Goal: Task Accomplishment & Management: Manage account settings

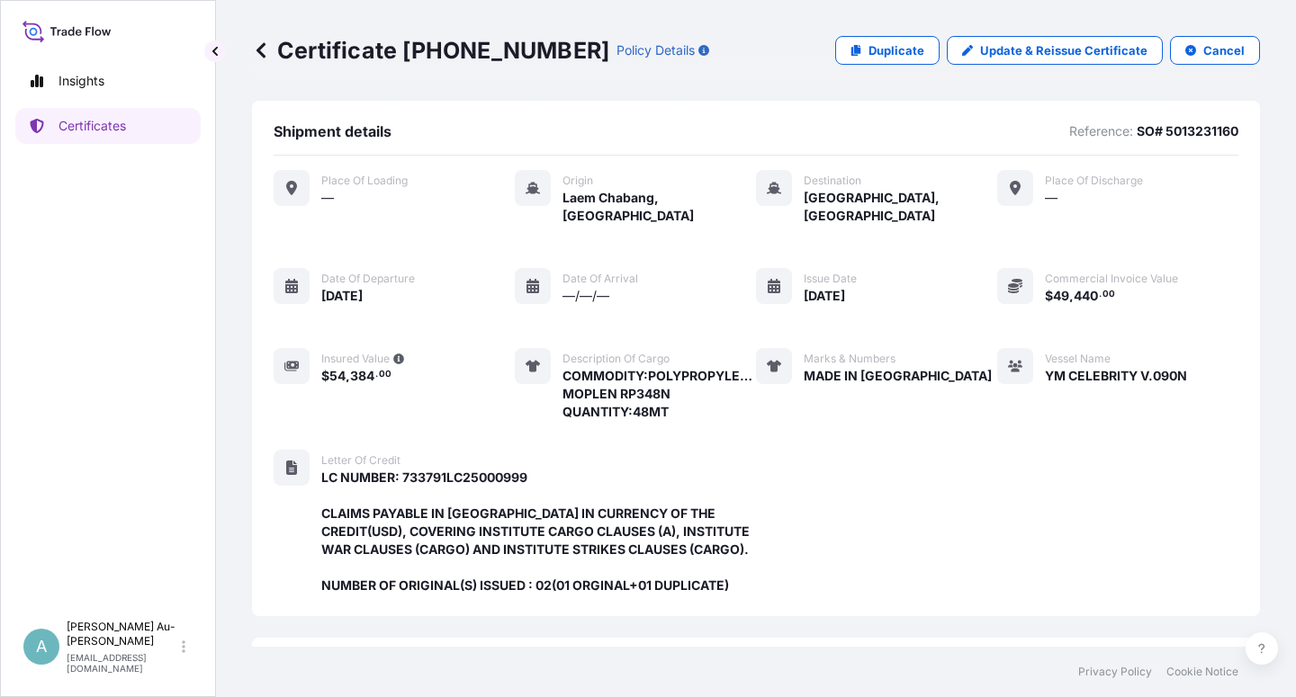
scroll to position [498, 0]
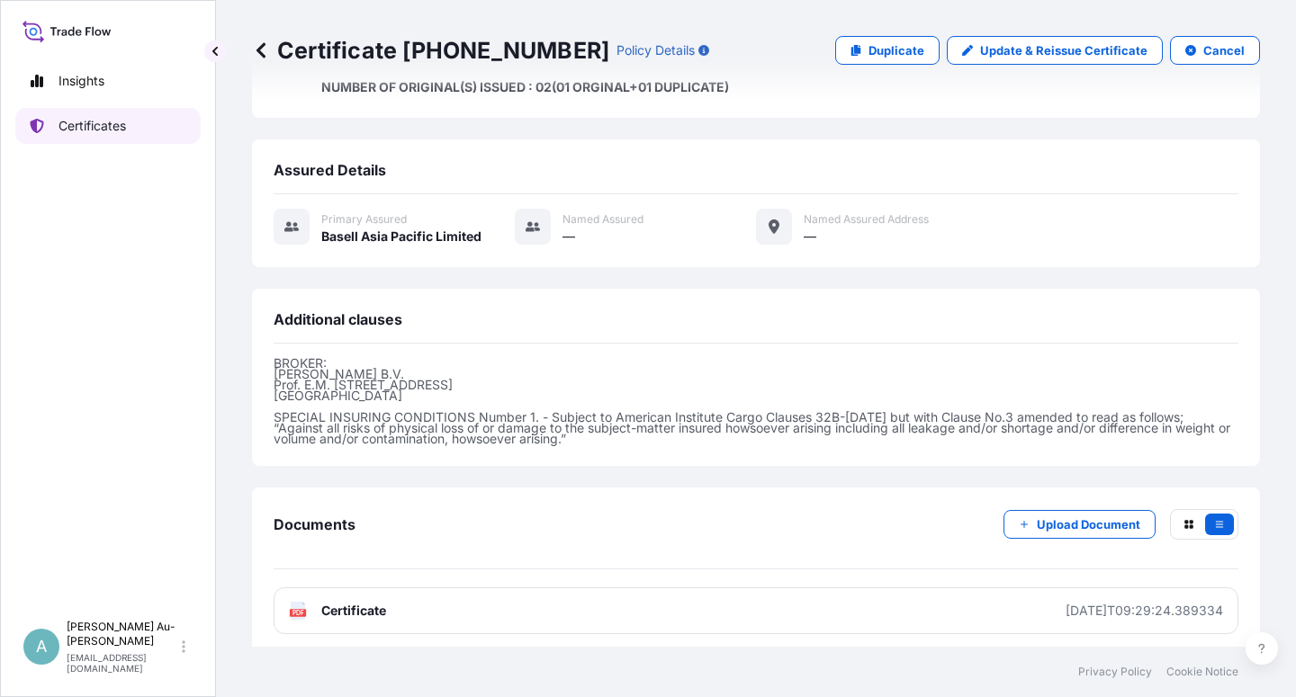
click at [134, 133] on link "Certificates" at bounding box center [107, 126] width 185 height 36
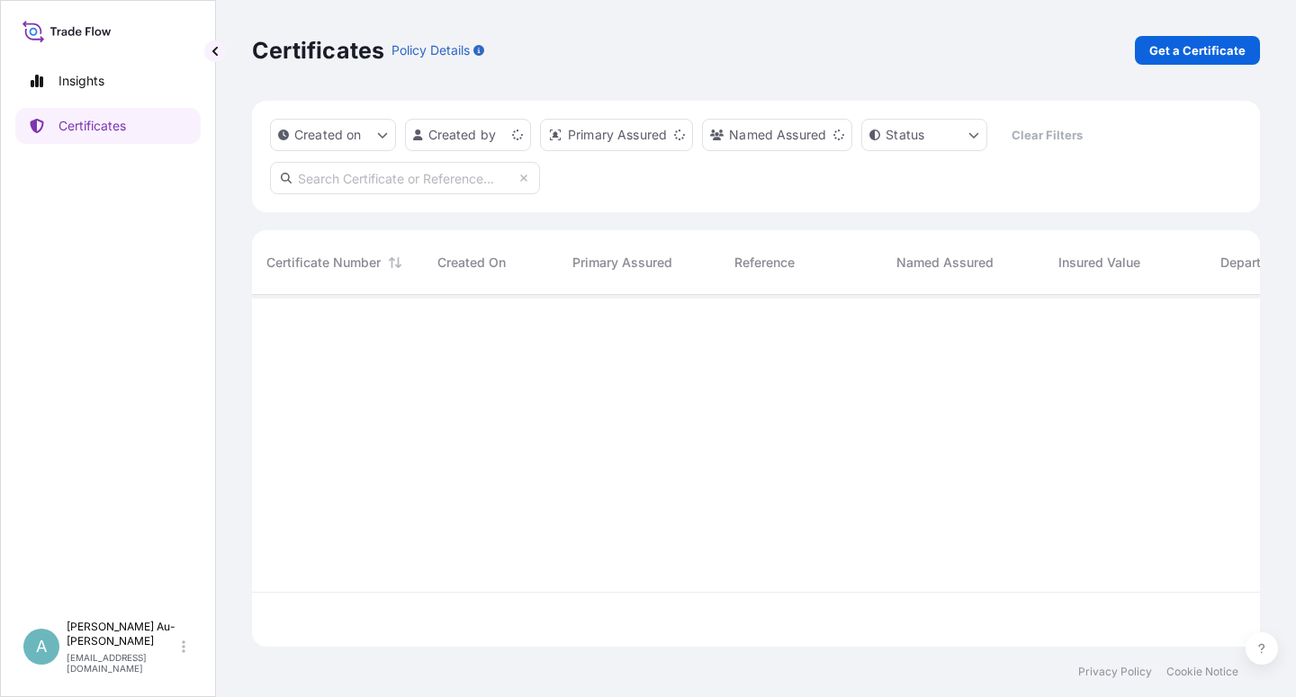
scroll to position [346, 992]
click at [355, 179] on input "text" at bounding box center [405, 178] width 270 height 32
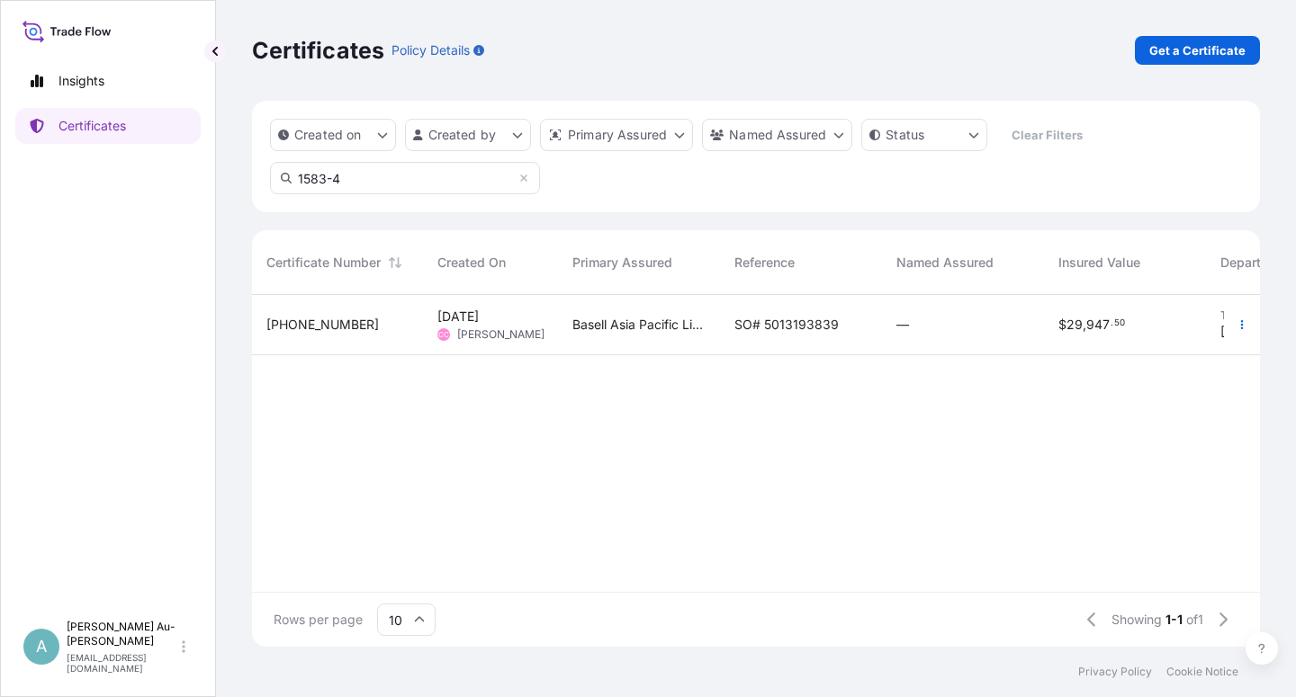
type input "1583-4"
click at [782, 332] on span "SO# 5013193839" at bounding box center [786, 325] width 104 height 18
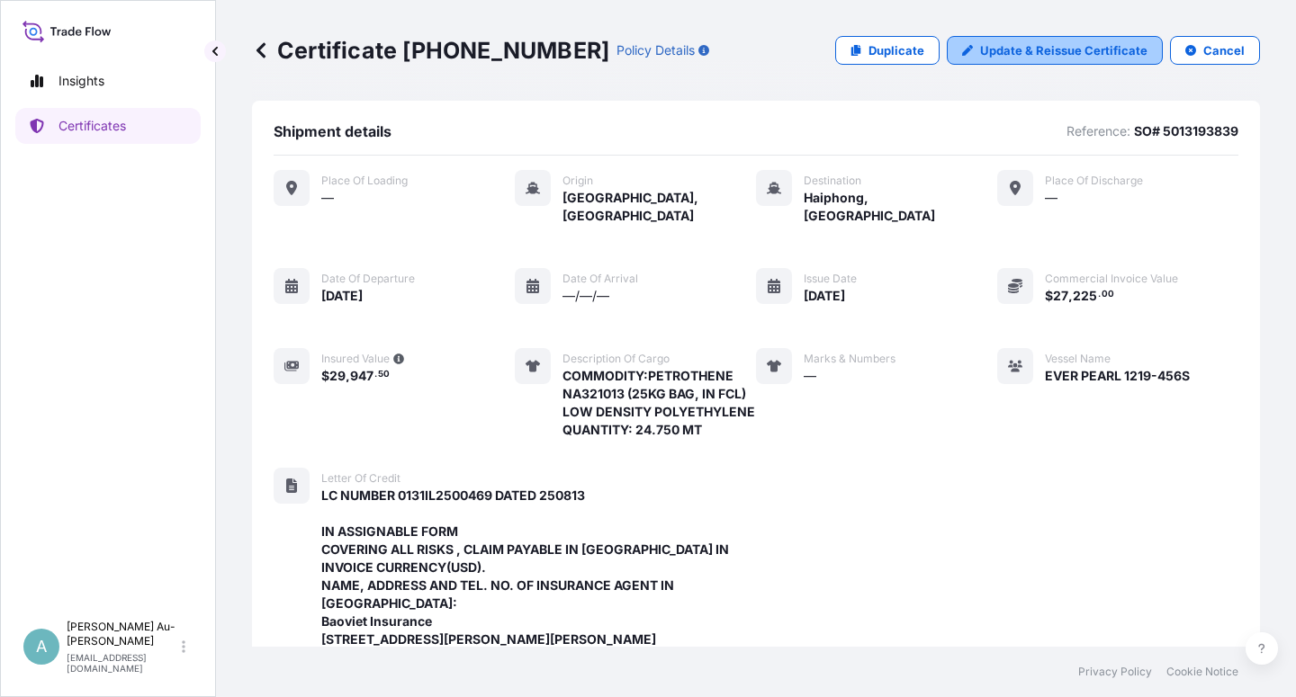
click at [993, 52] on p "Update & Reissue Certificate" at bounding box center [1063, 50] width 167 height 18
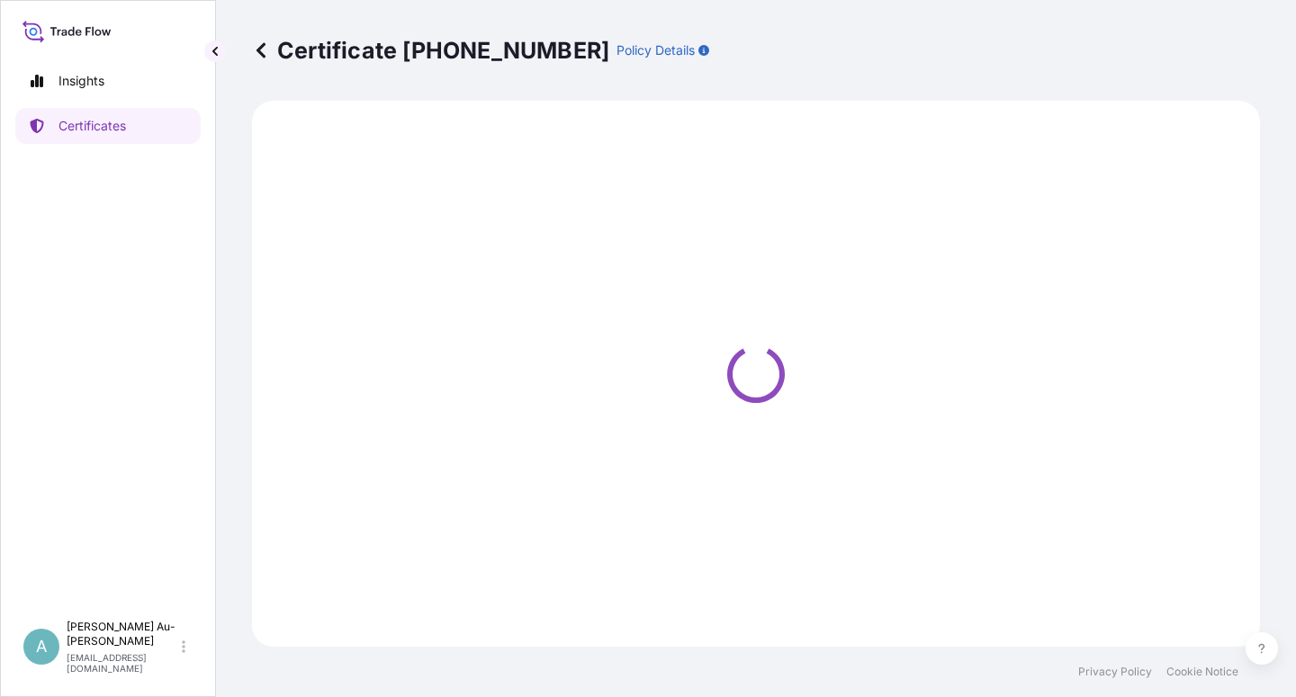
select select "Sea"
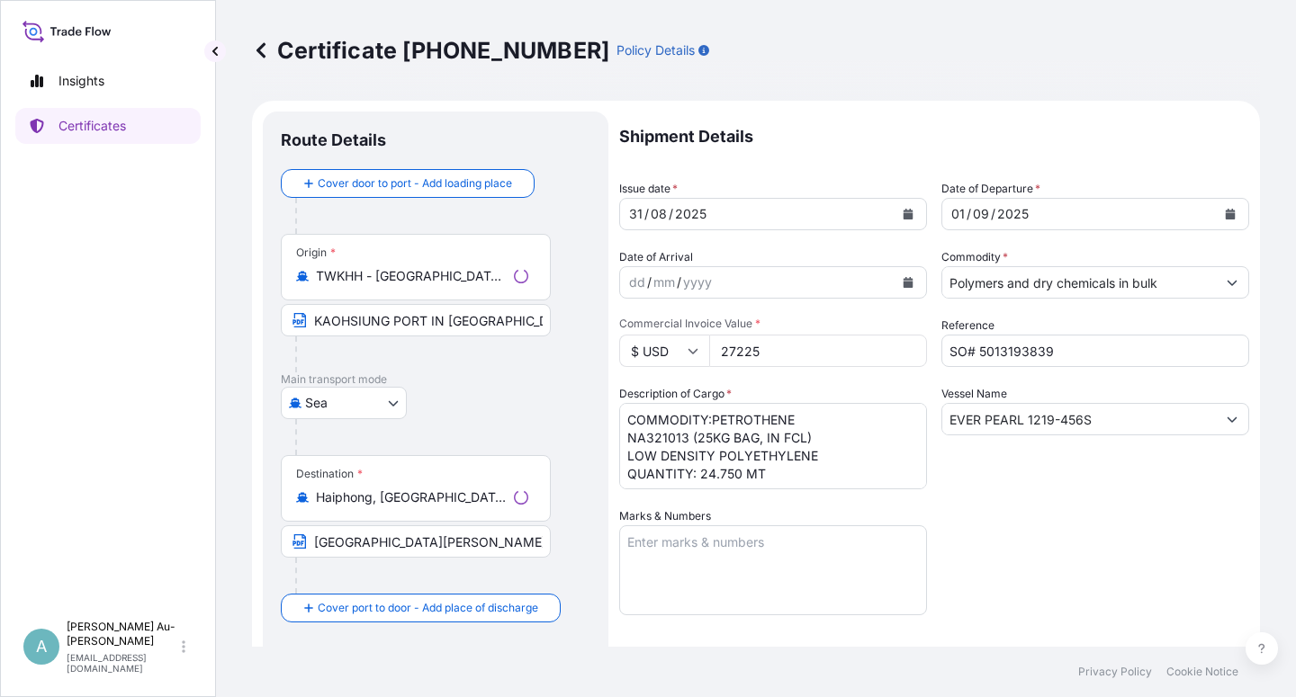
select select "32034"
click at [905, 211] on icon "Calendar" at bounding box center [907, 214] width 11 height 11
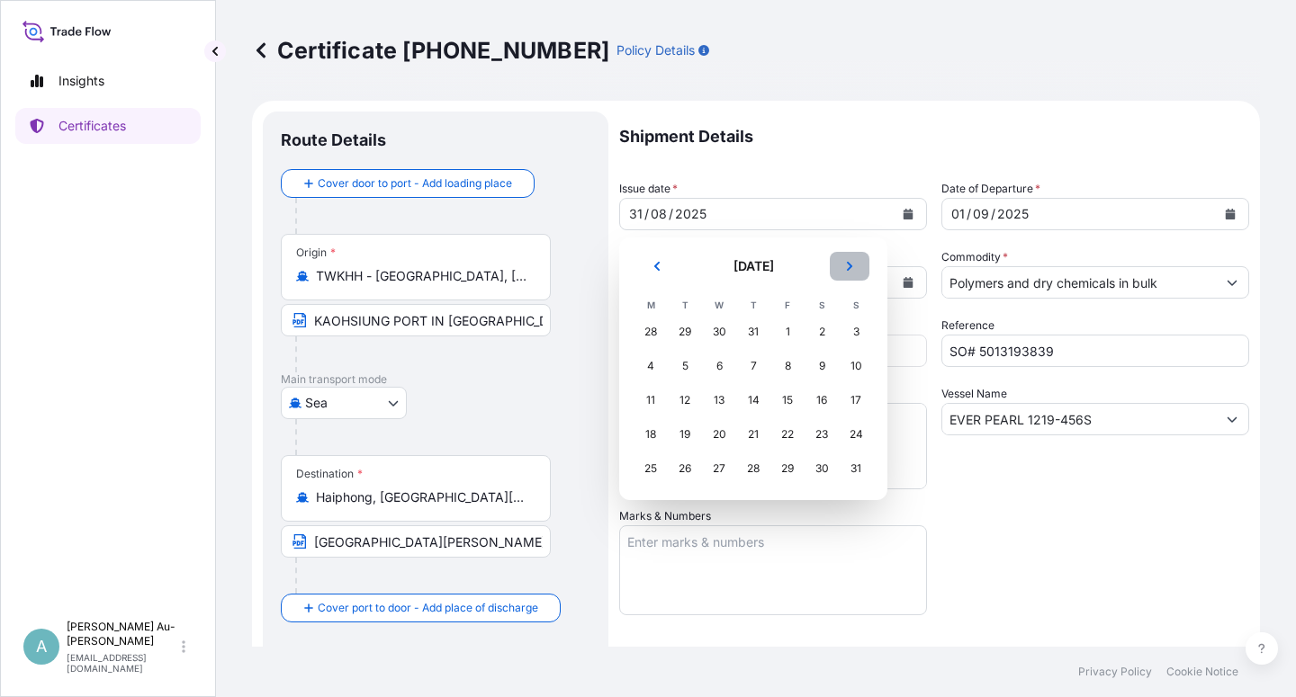
click at [842, 264] on button "Next" at bounding box center [850, 266] width 40 height 29
click at [648, 331] on div "1" at bounding box center [650, 332] width 32 height 32
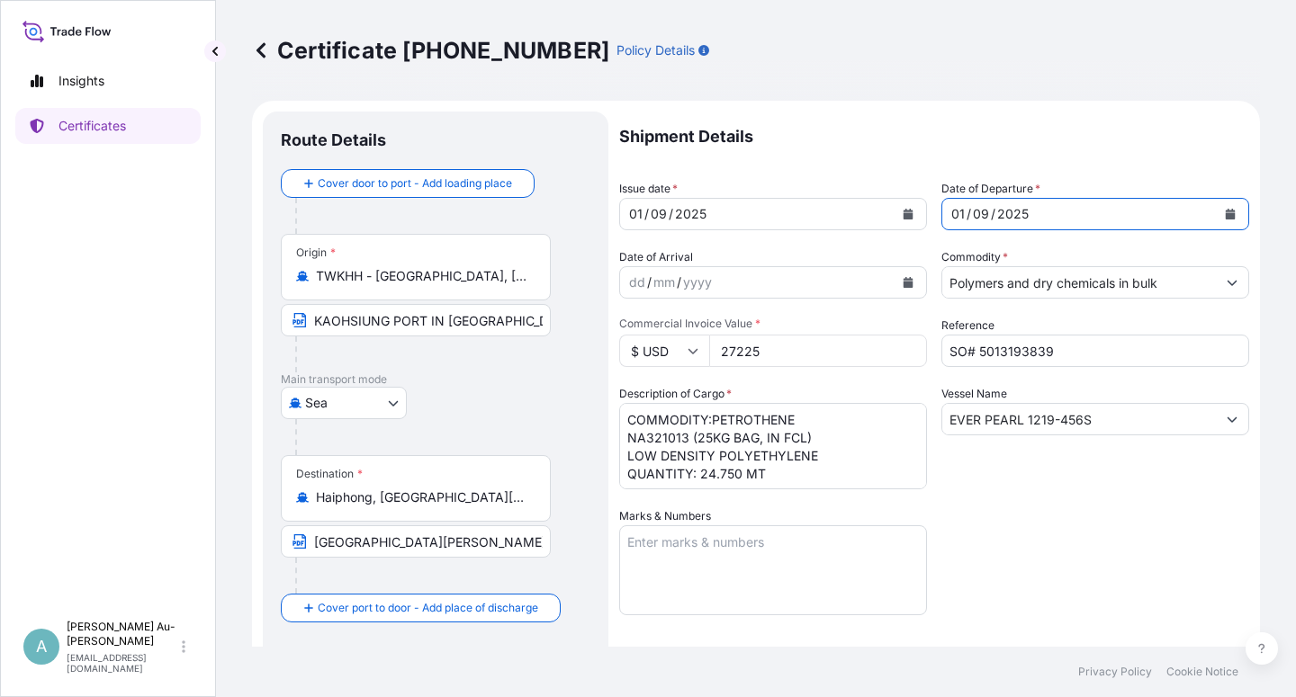
click at [1226, 204] on button "Calendar" at bounding box center [1230, 214] width 29 height 29
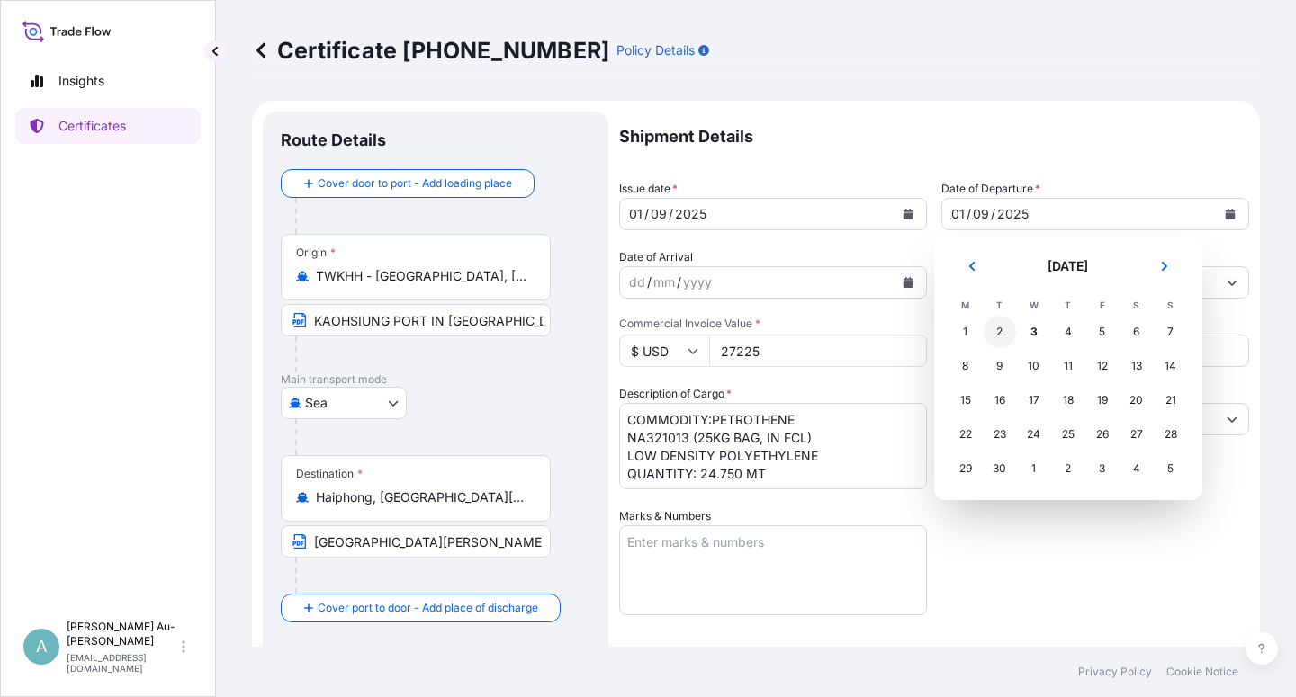
click at [1003, 332] on div "2" at bounding box center [999, 332] width 32 height 32
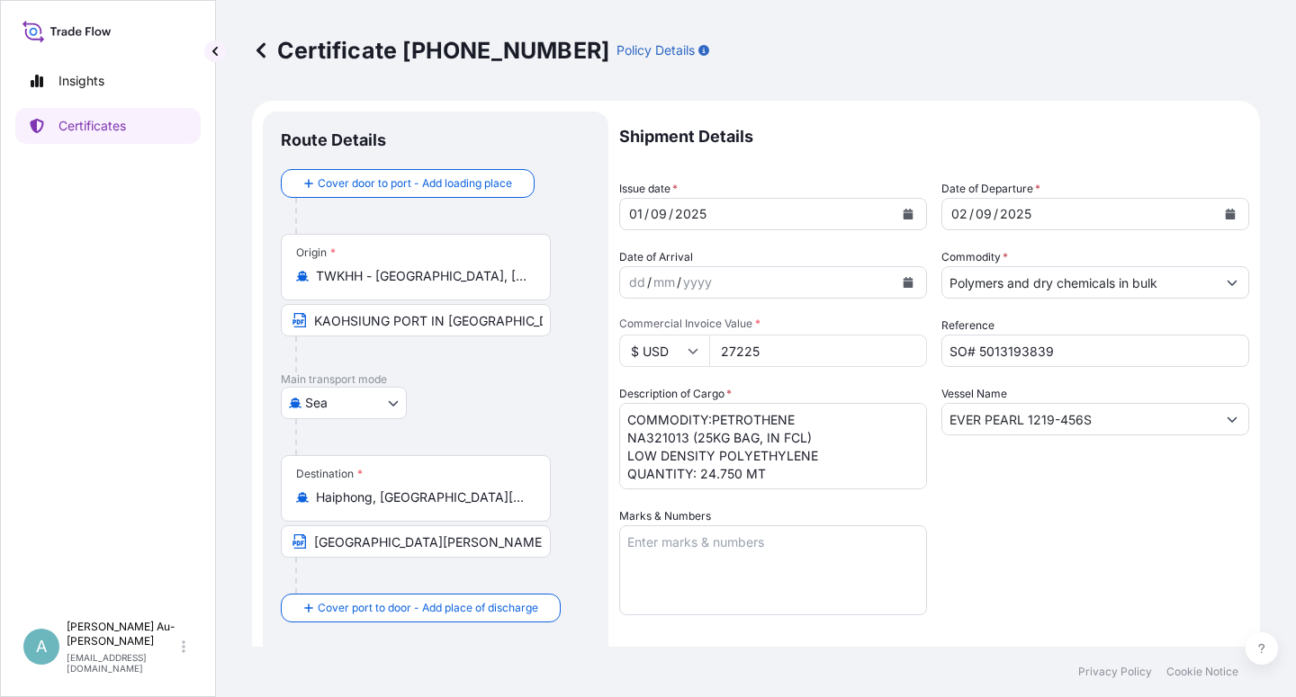
click at [1054, 548] on div "Shipment Details Issue date * [DATE] Date of Departure * [DATE] Date of Arrival…" at bounding box center [934, 575] width 630 height 926
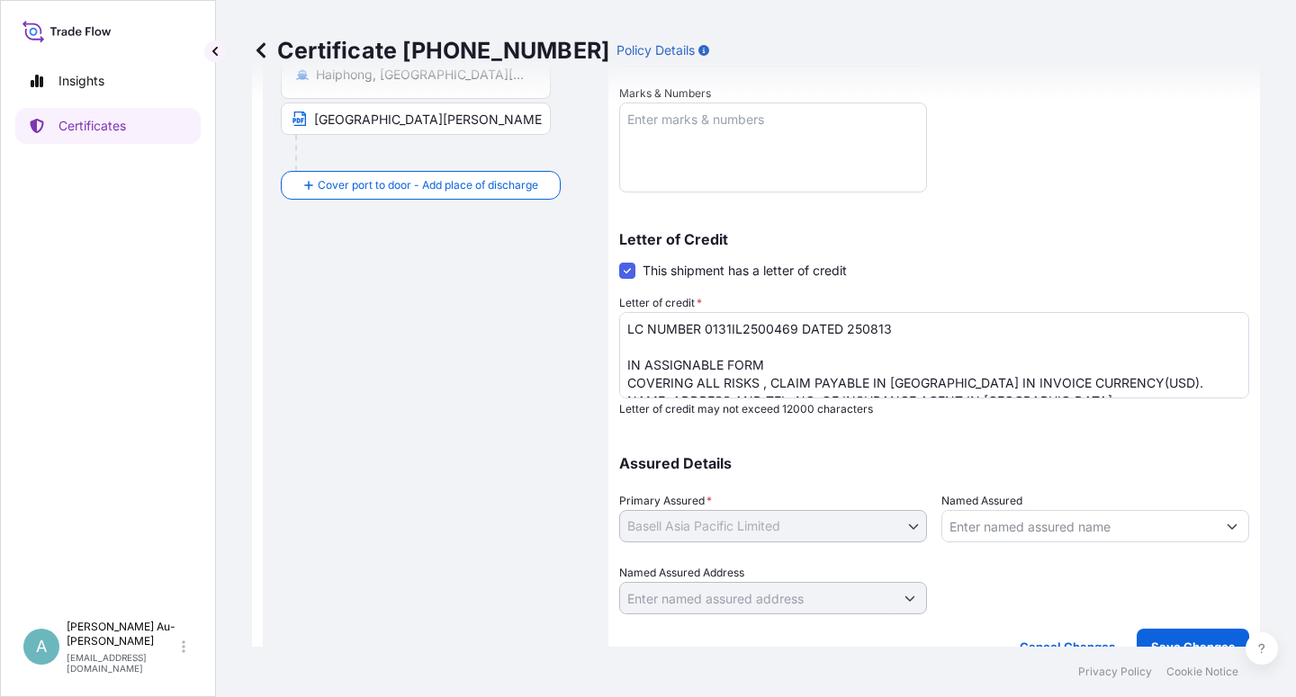
scroll to position [441, 0]
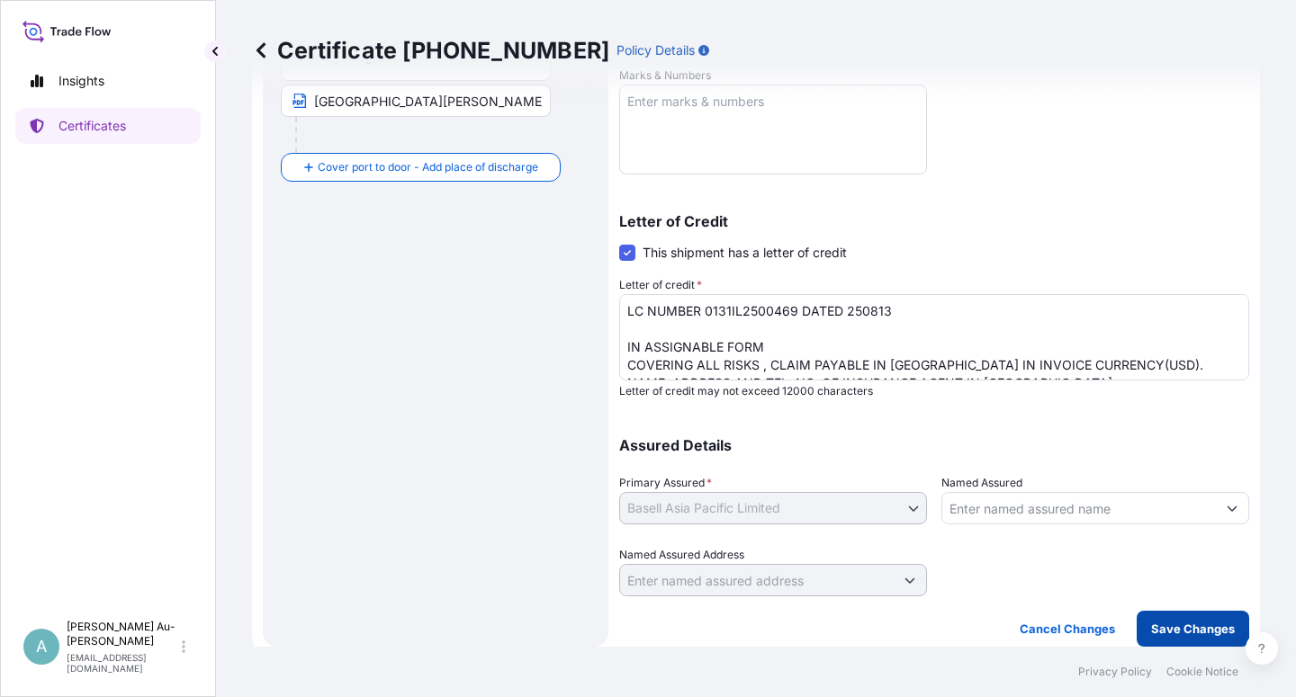
click at [1188, 640] on button "Save Changes" at bounding box center [1192, 629] width 112 height 36
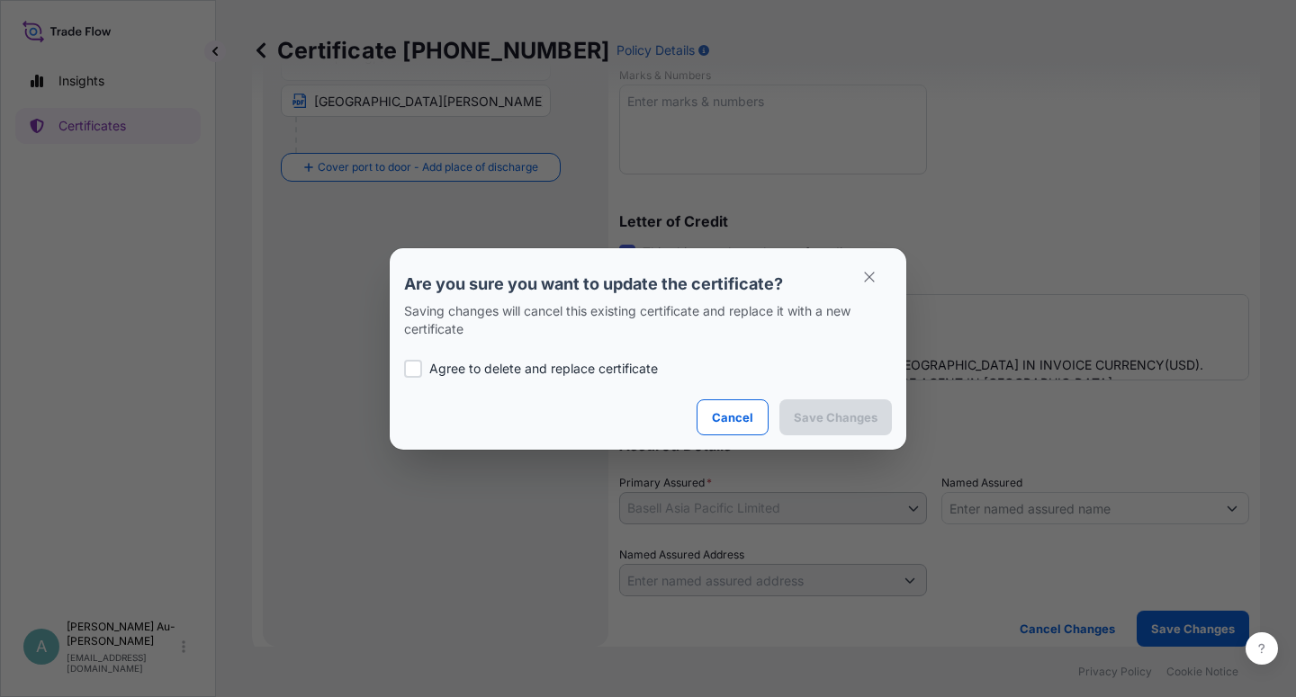
click at [483, 366] on p "Agree to delete and replace certificate" at bounding box center [543, 369] width 229 height 18
checkbox input "true"
click at [844, 410] on p "Save Changes" at bounding box center [836, 417] width 84 height 18
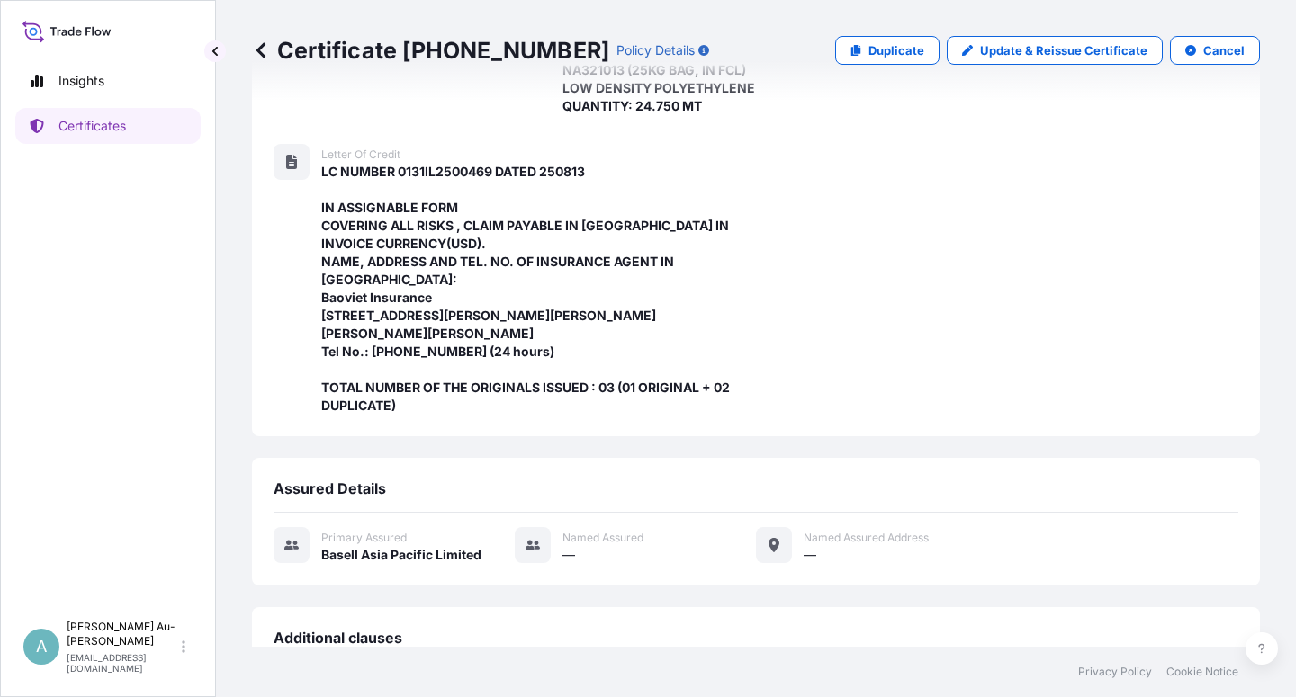
scroll to position [642, 0]
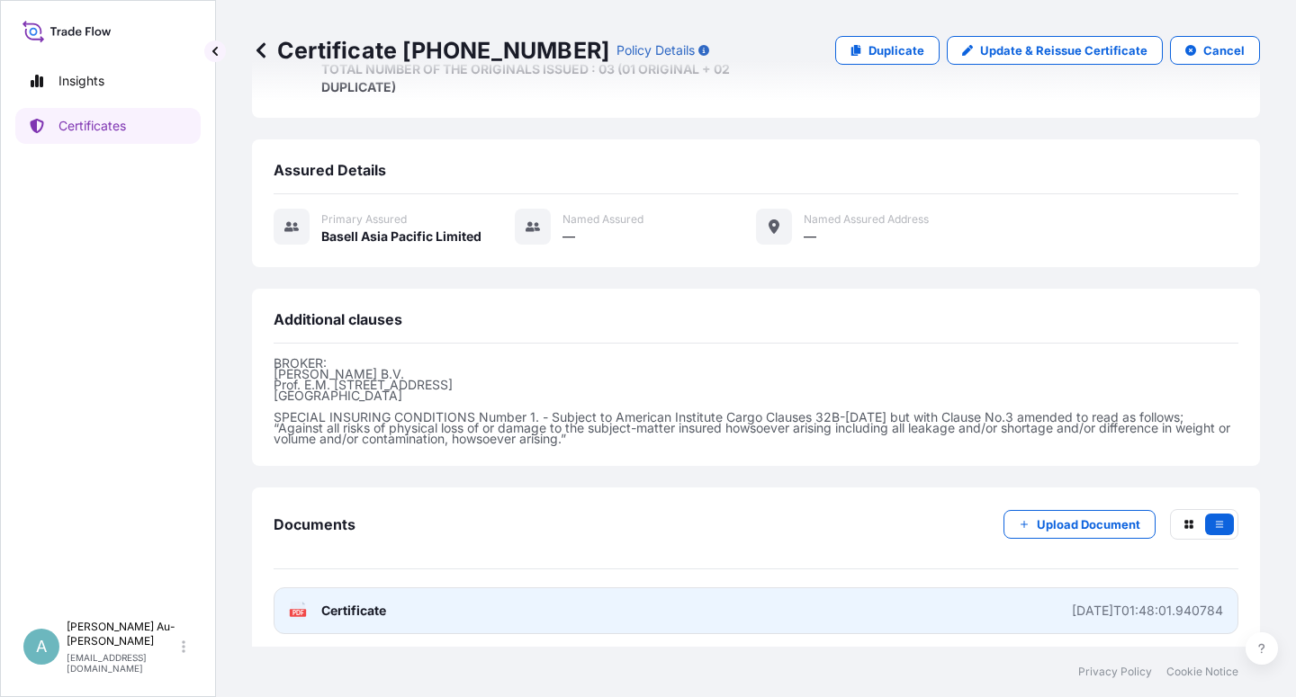
click at [466, 609] on link "PDF Certificate [DATE]T01:48:01.940784" at bounding box center [756, 611] width 965 height 47
